Goal: Transaction & Acquisition: Obtain resource

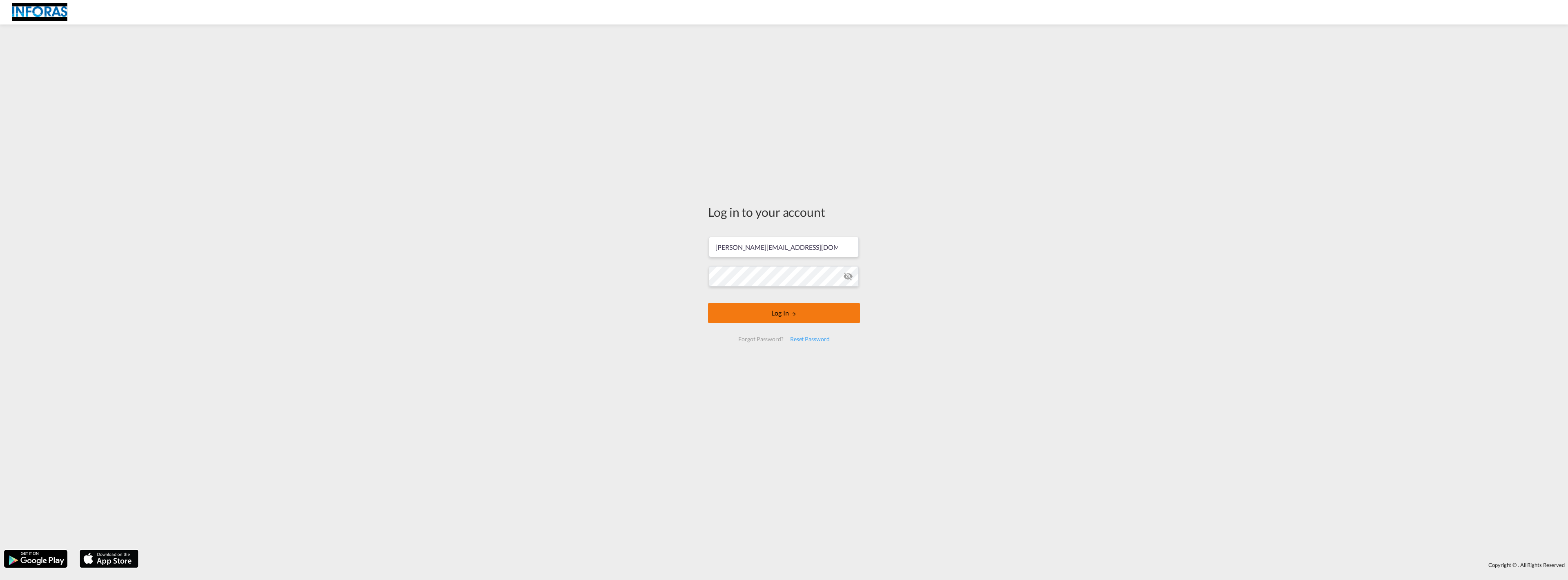
click at [791, 315] on button "Log In" at bounding box center [784, 312] width 152 height 20
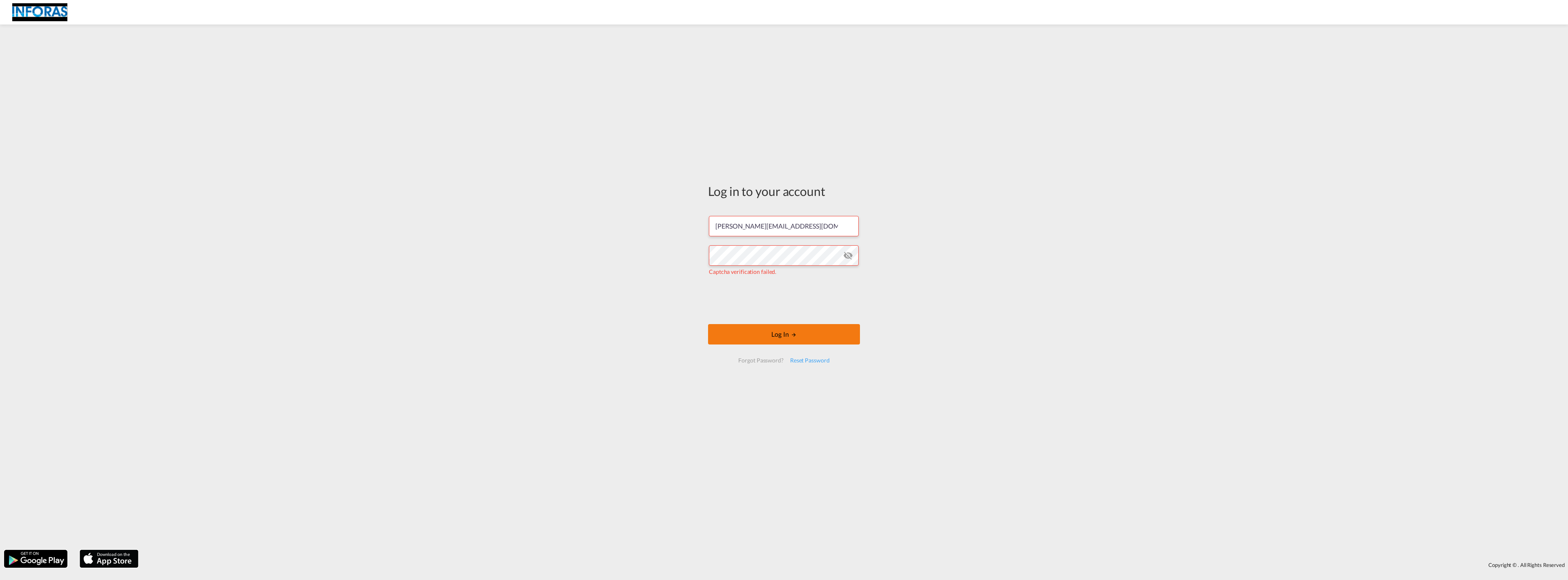
click at [788, 332] on button "Log In" at bounding box center [784, 334] width 152 height 20
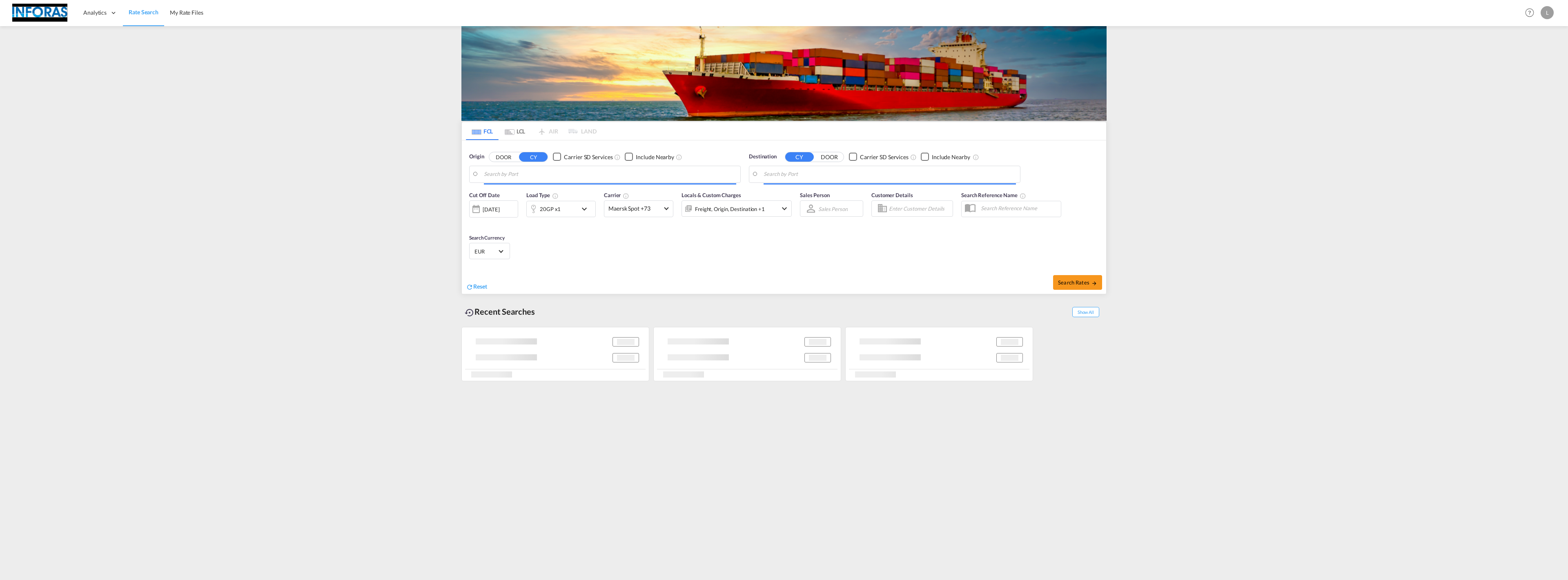
type input "[GEOGRAPHIC_DATA], NLRTM"
type input "Shuwaikh, KWSWK"
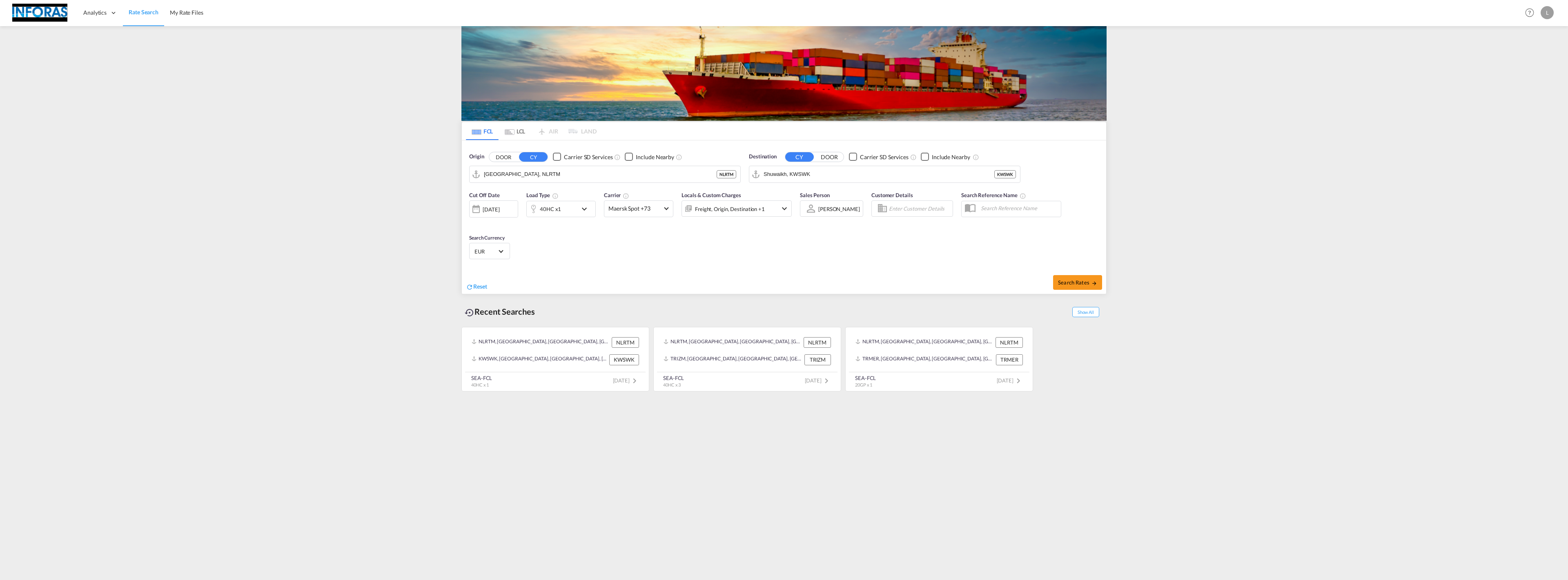
click at [51, 13] on img at bounding box center [40, 13] width 55 height 18
click at [566, 170] on input "[GEOGRAPHIC_DATA], NLRTM" at bounding box center [610, 174] width 252 height 12
click at [1075, 282] on span "Search Rates" at bounding box center [1077, 283] width 39 height 6
type input "NLRTM to KWSWK / [DATE]"
type input "[GEOGRAPHIC_DATA], NLRTM"
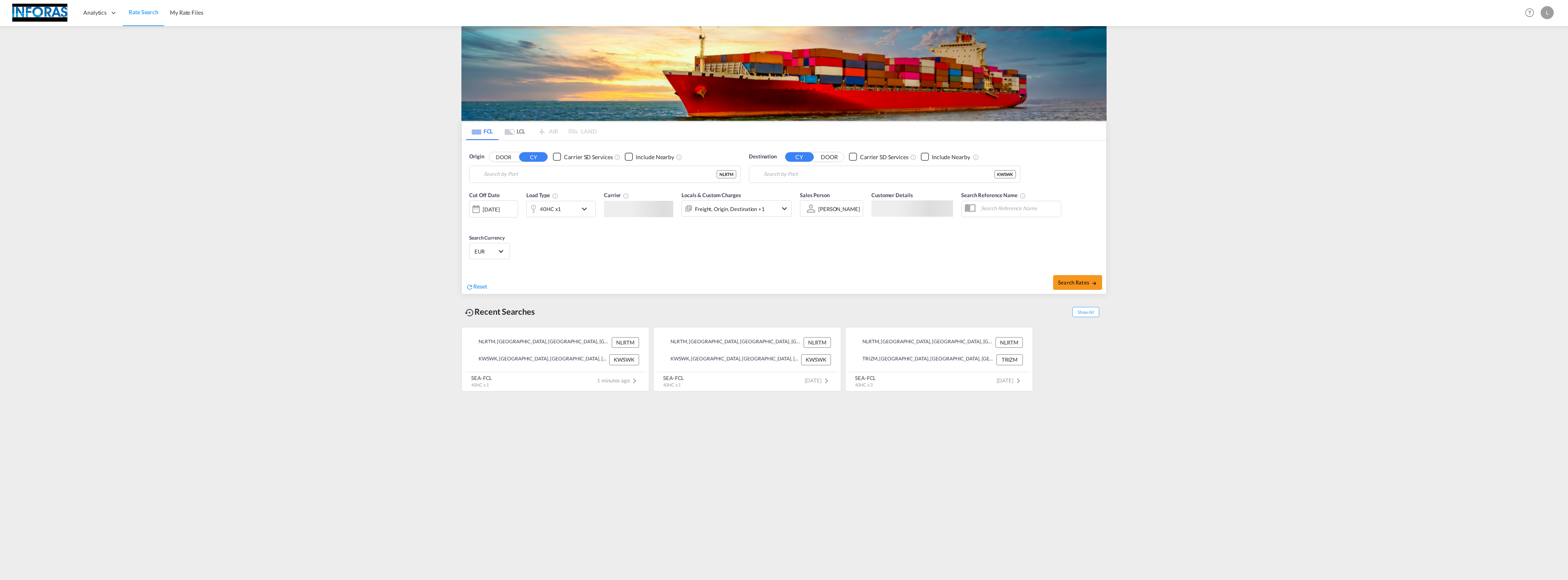
type input "Shuwaikh, KWSWK"
click at [1064, 283] on span "Search Rates" at bounding box center [1077, 283] width 39 height 6
type input "NLRTM to KWSWK / [DATE]"
